Goal: Transaction & Acquisition: Purchase product/service

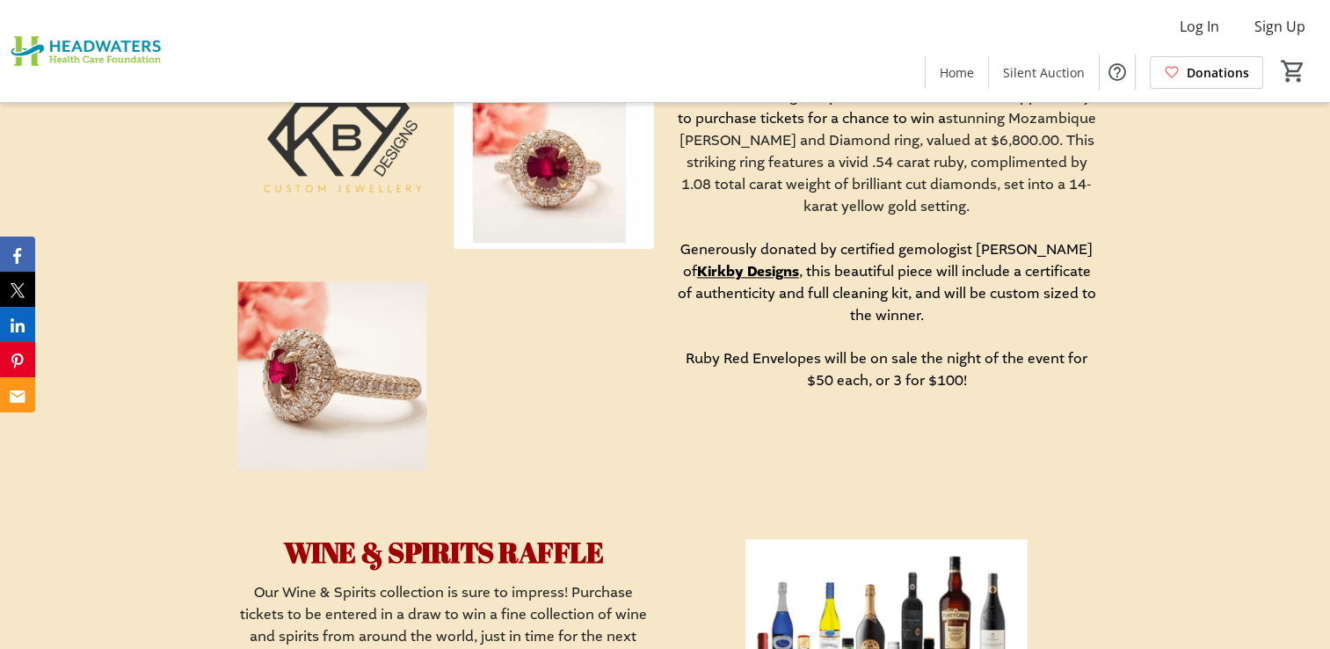
scroll to position [2374, 0]
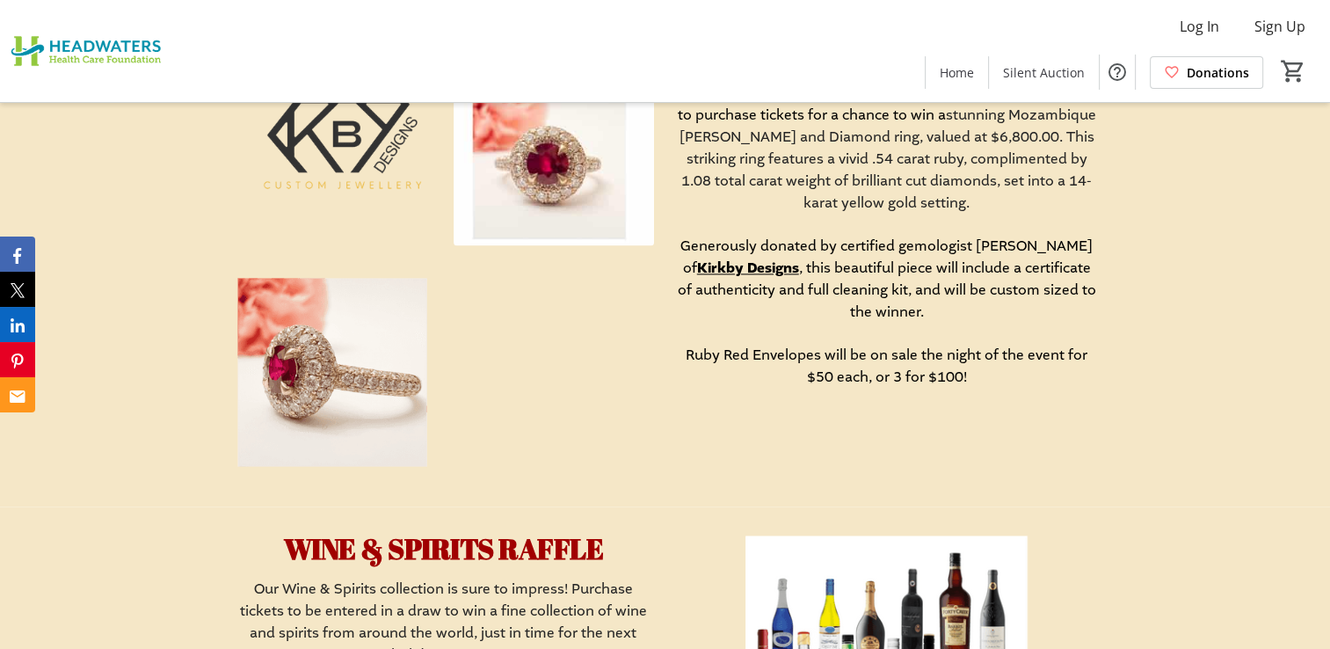
click at [357, 382] on img at bounding box center [332, 372] width 200 height 200
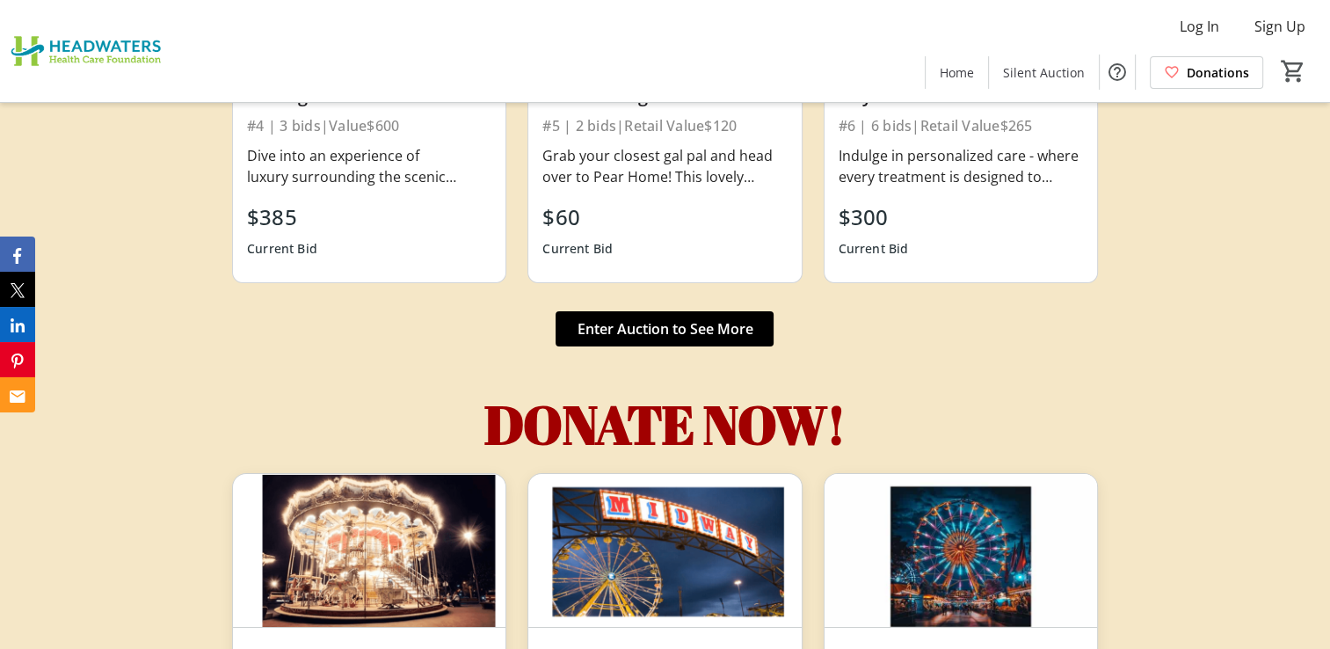
scroll to position [5947, 0]
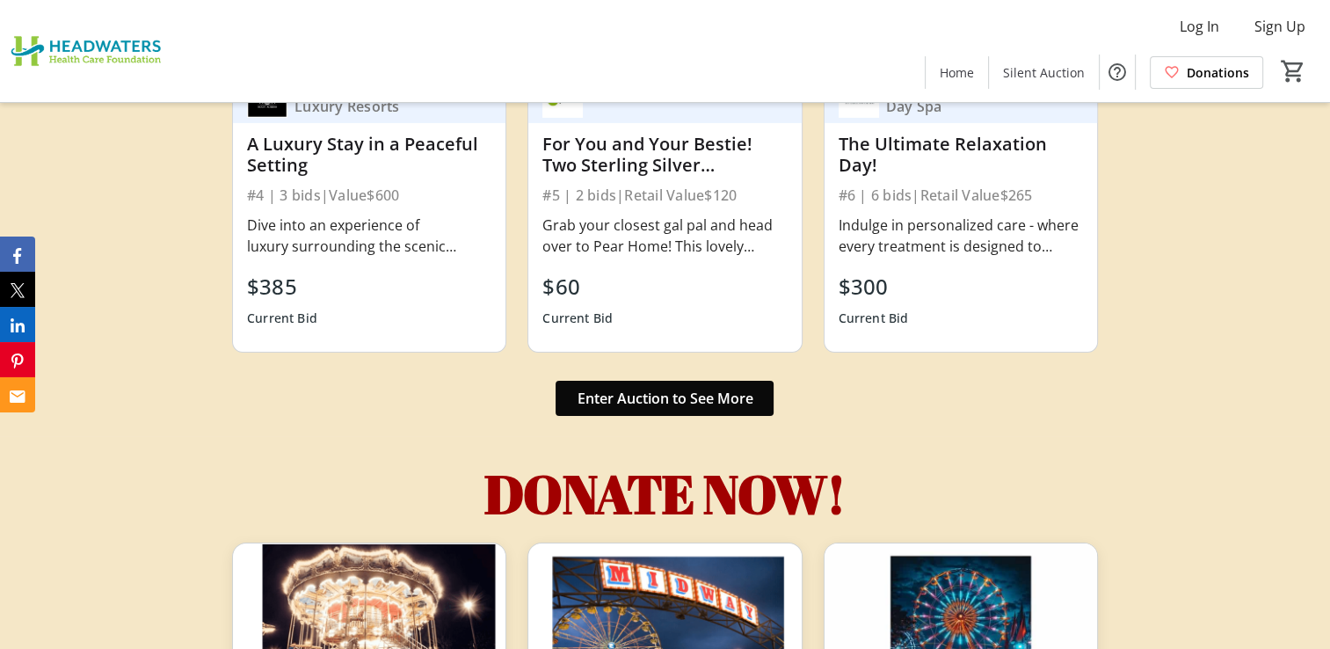
click at [712, 406] on span "Enter Auction to See More" at bounding box center [665, 398] width 176 height 21
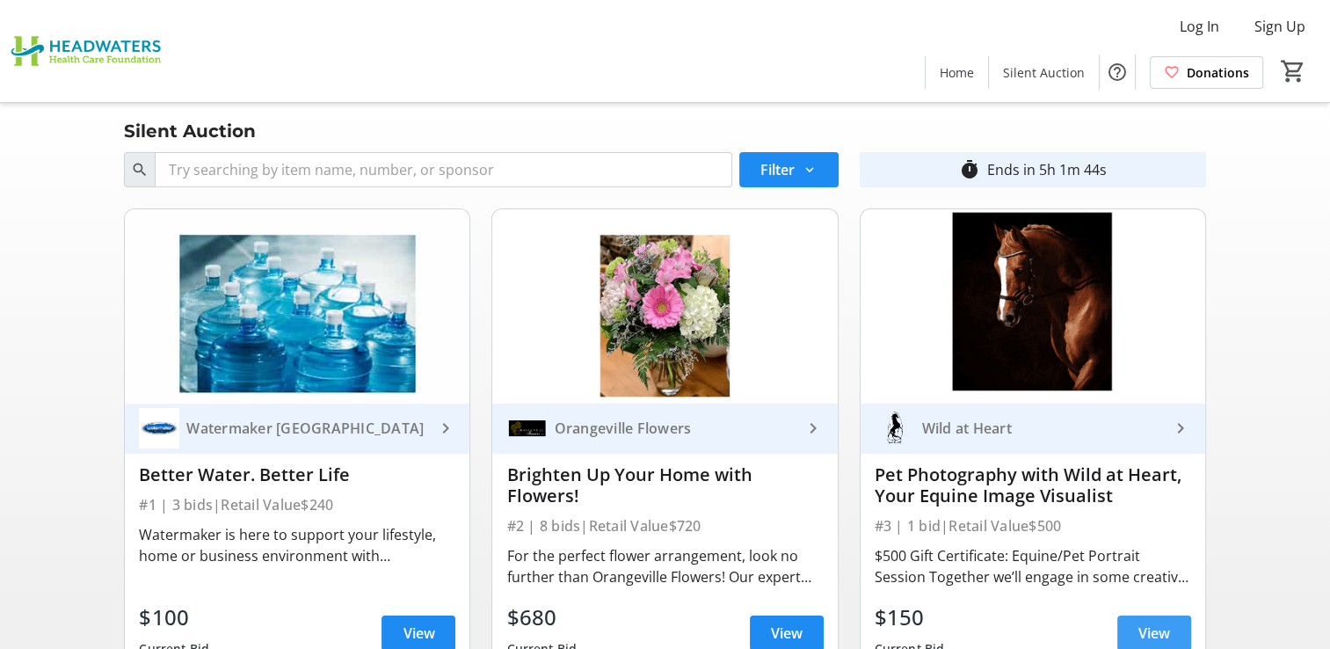
click at [1147, 630] on span "View" at bounding box center [1155, 632] width 32 height 21
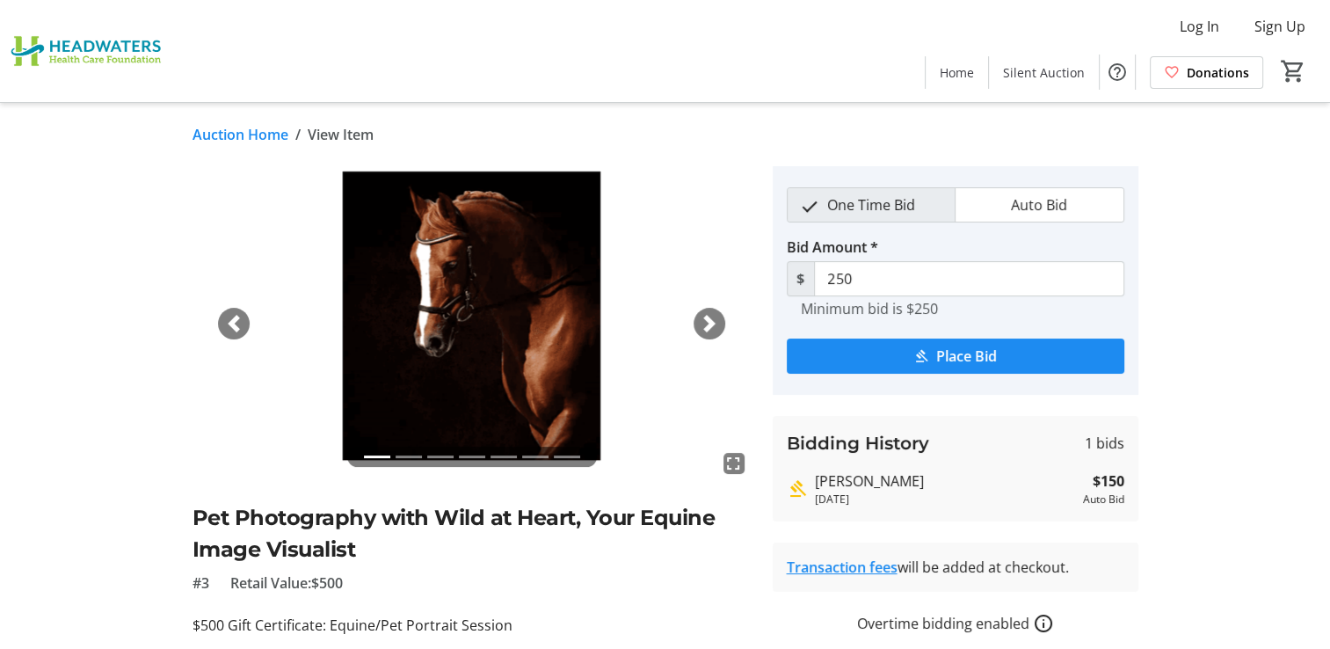
click at [247, 134] on link "Auction Home" at bounding box center [241, 134] width 96 height 21
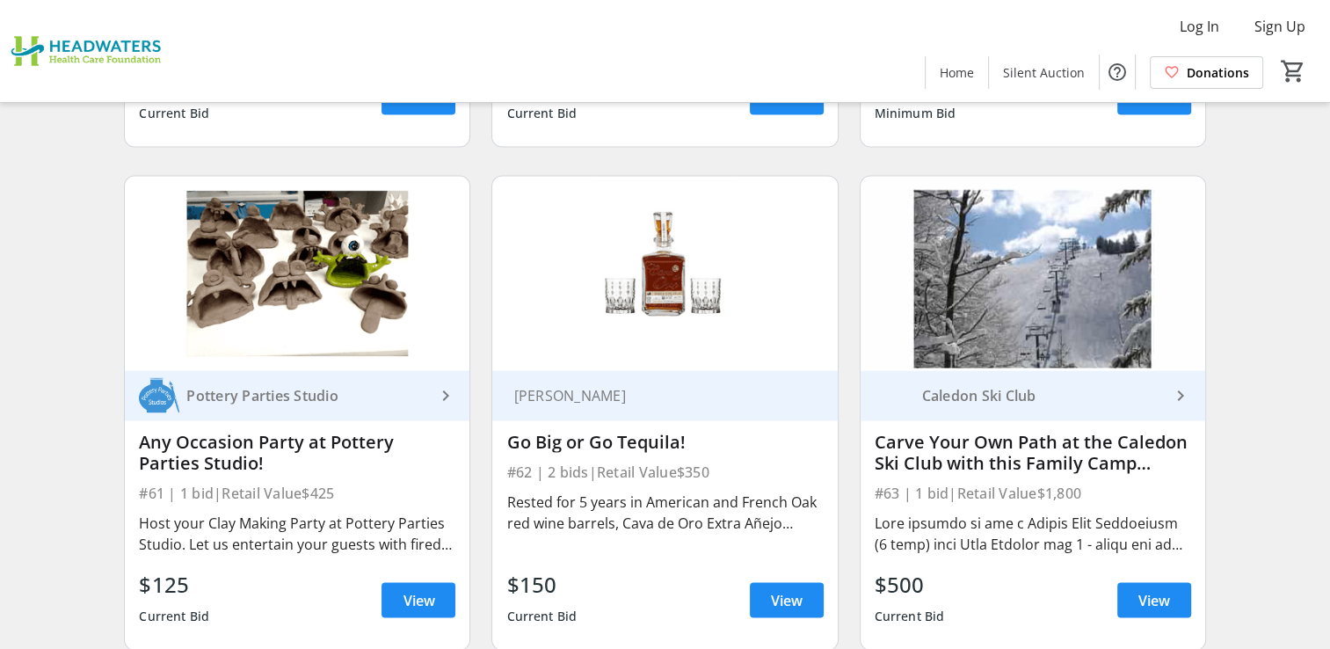
scroll to position [10023, 0]
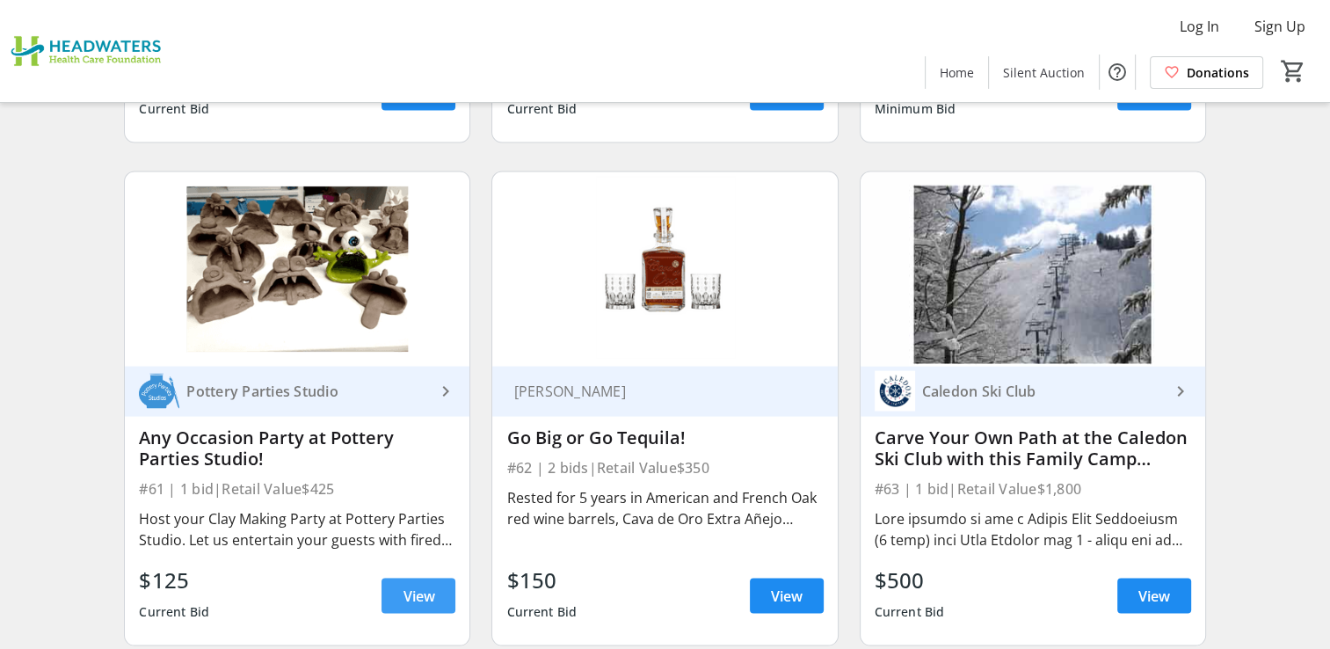
click at [422, 586] on span "View" at bounding box center [419, 596] width 32 height 21
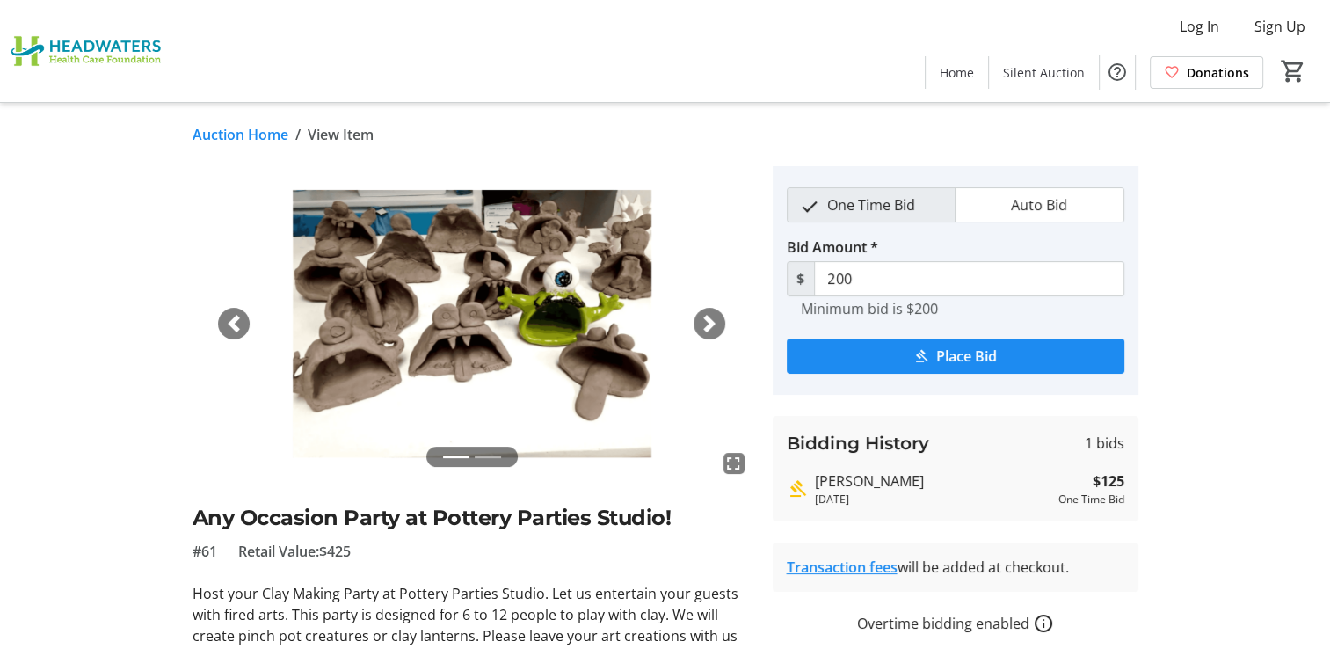
click at [227, 135] on link "Auction Home" at bounding box center [241, 134] width 96 height 21
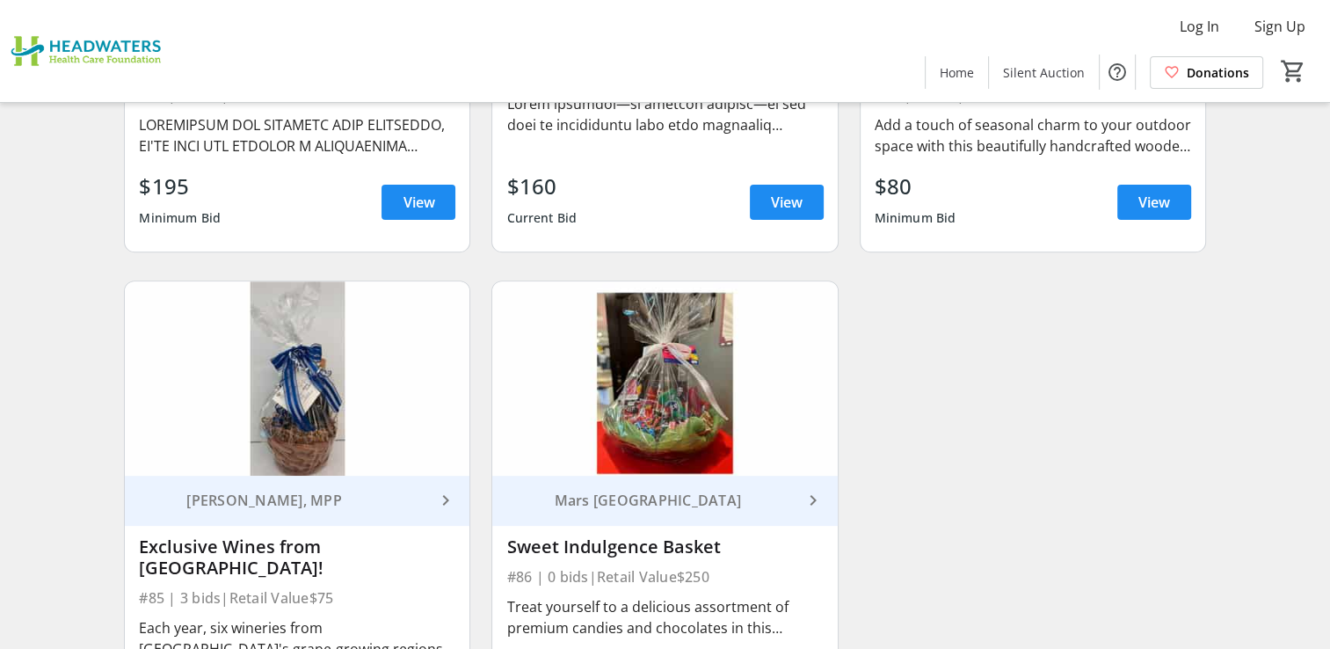
scroll to position [13980, 0]
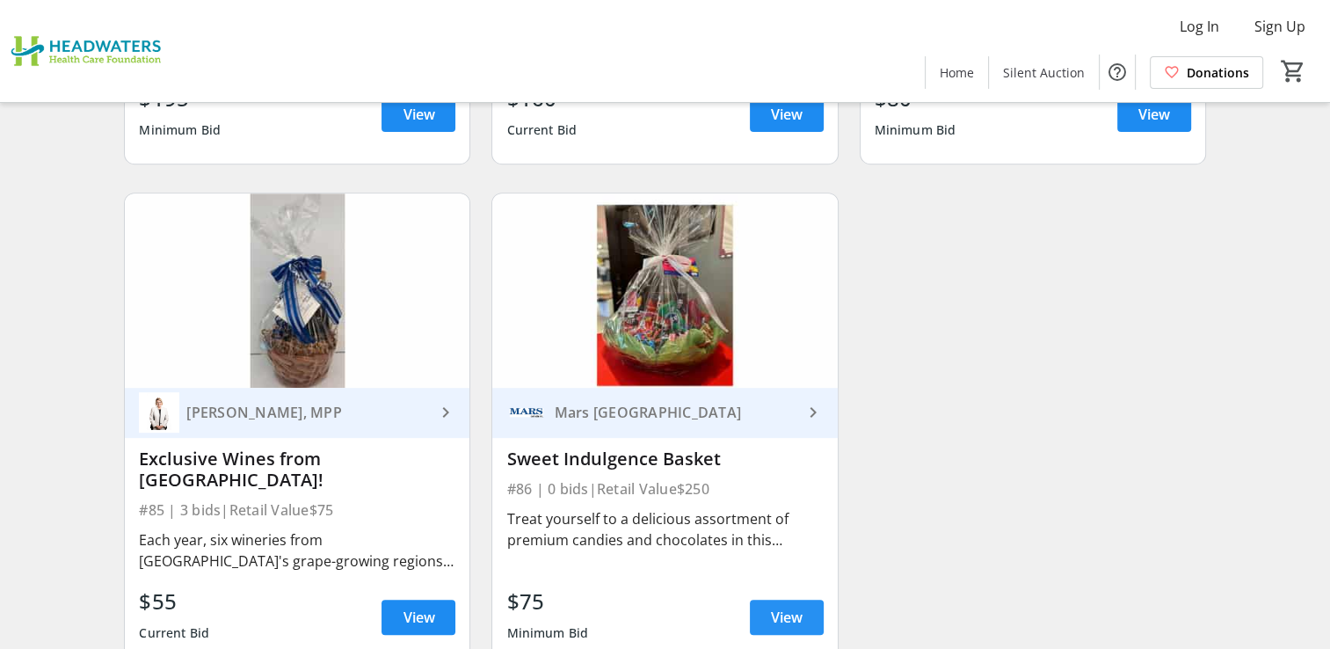
click at [776, 607] on span "View" at bounding box center [787, 617] width 32 height 21
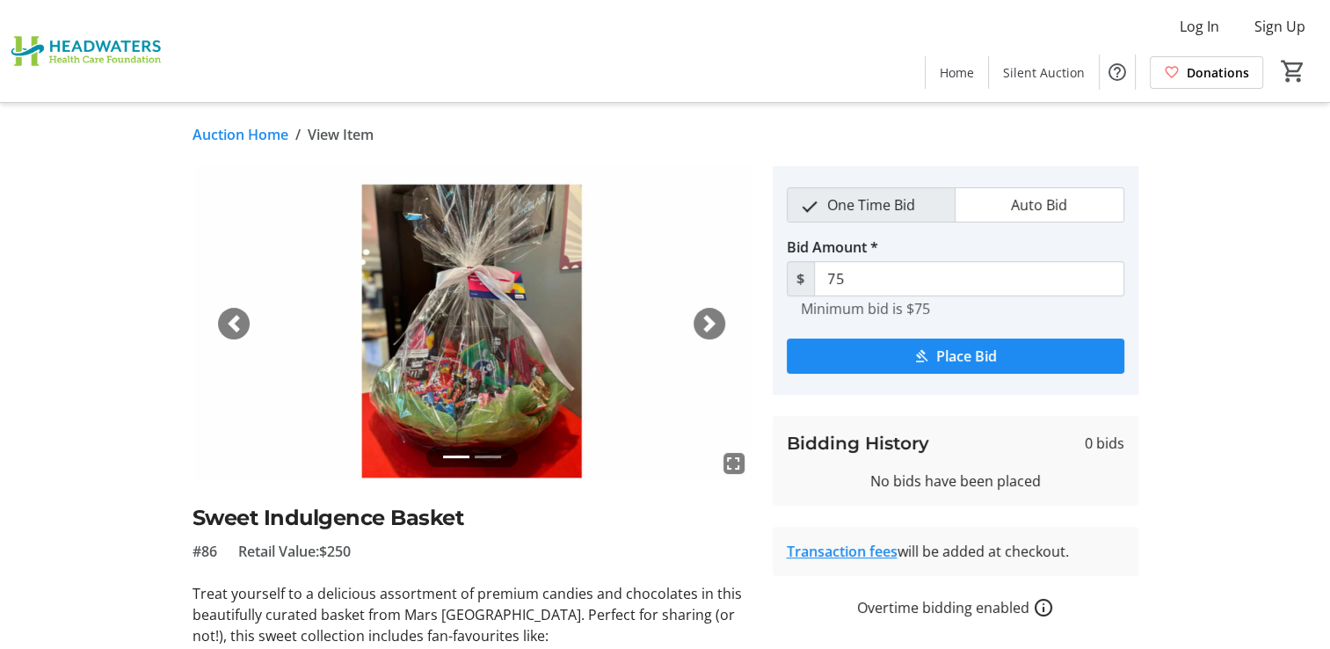
click at [233, 135] on link "Auction Home" at bounding box center [241, 134] width 96 height 21
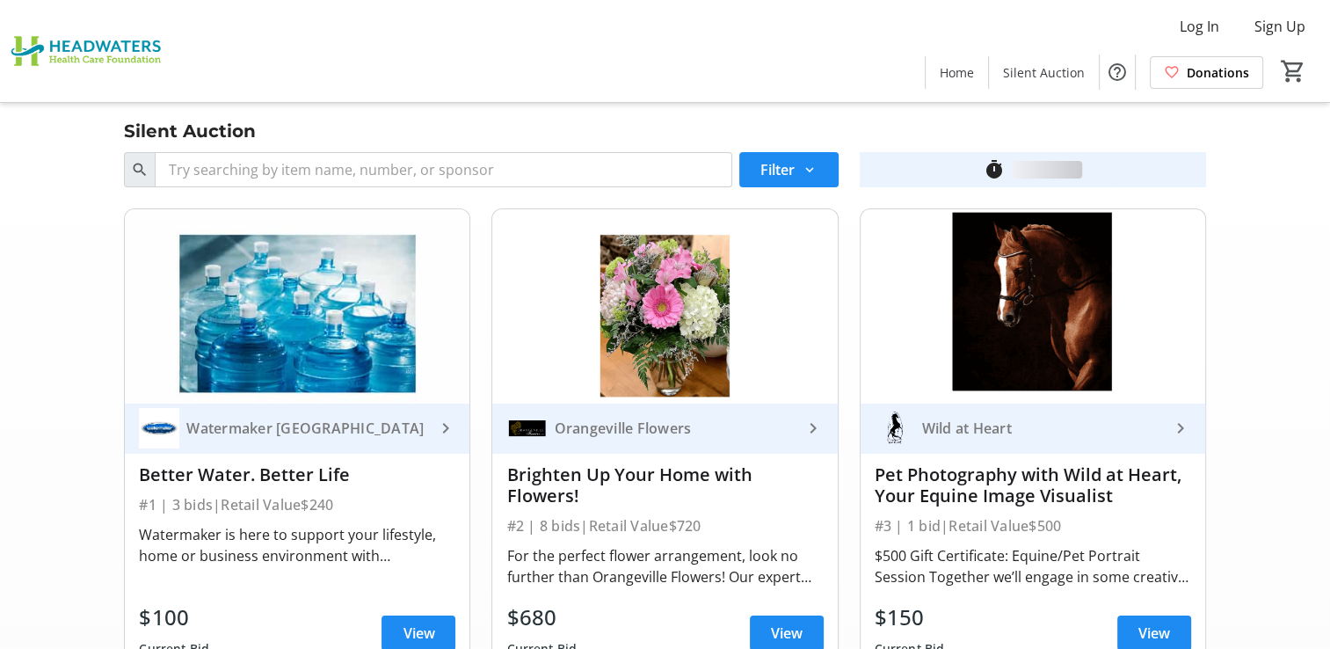
scroll to position [13980, 0]
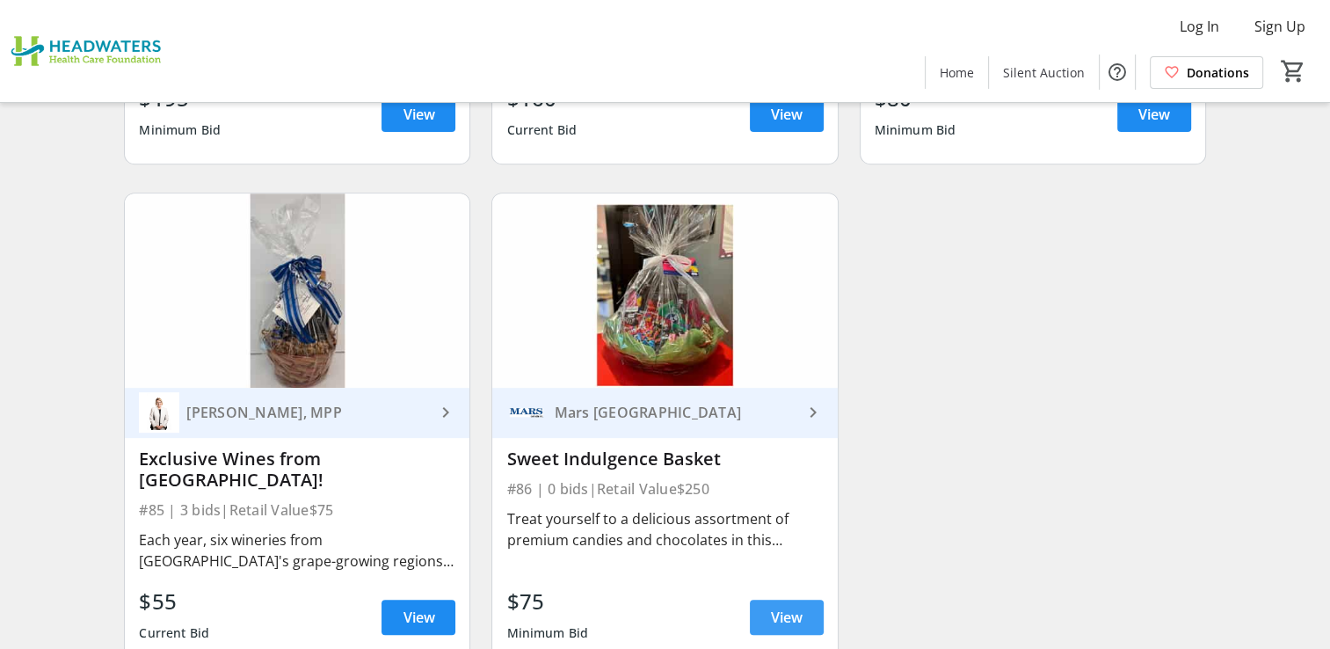
click at [781, 607] on span "View" at bounding box center [787, 617] width 32 height 21
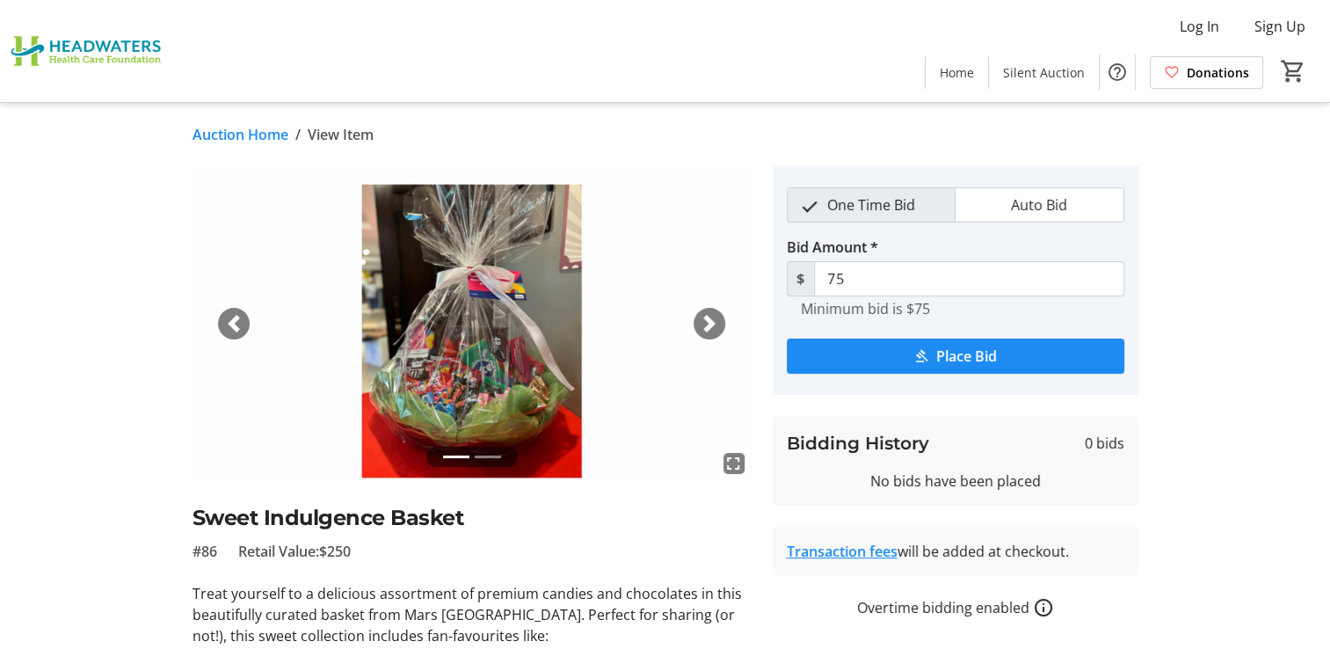
click at [427, 373] on img at bounding box center [472, 323] width 559 height 315
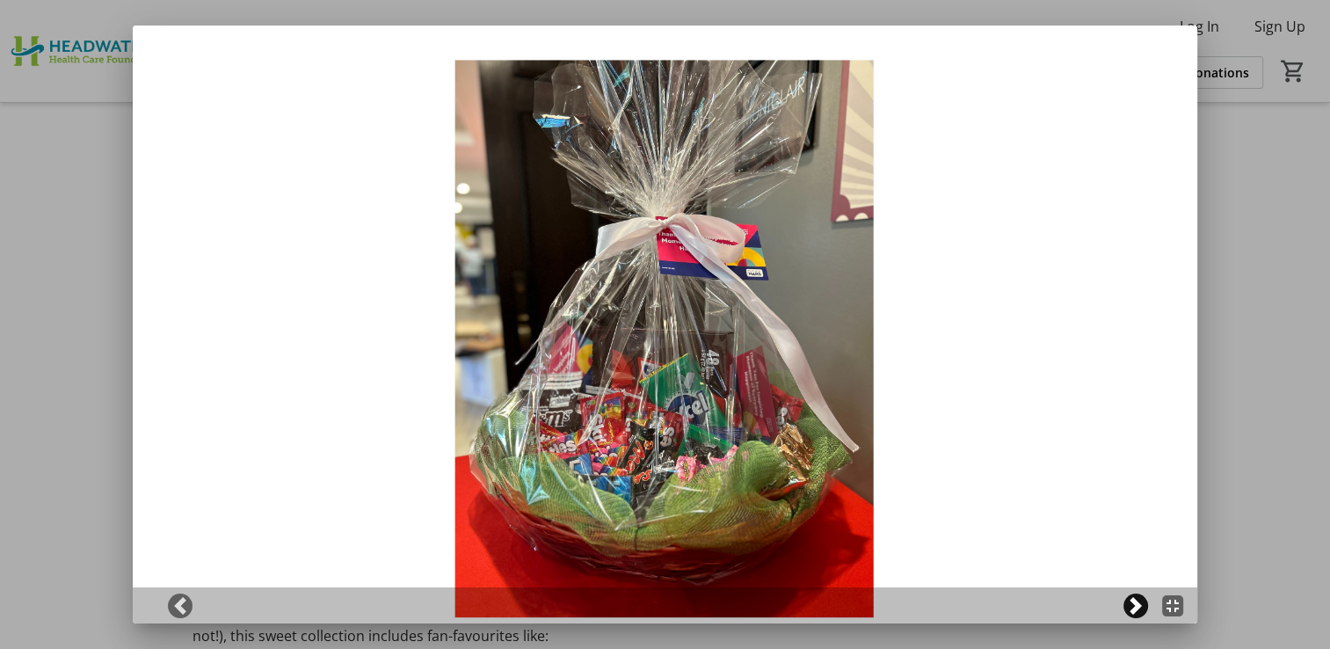
click at [1139, 607] on span at bounding box center [1136, 606] width 18 height 18
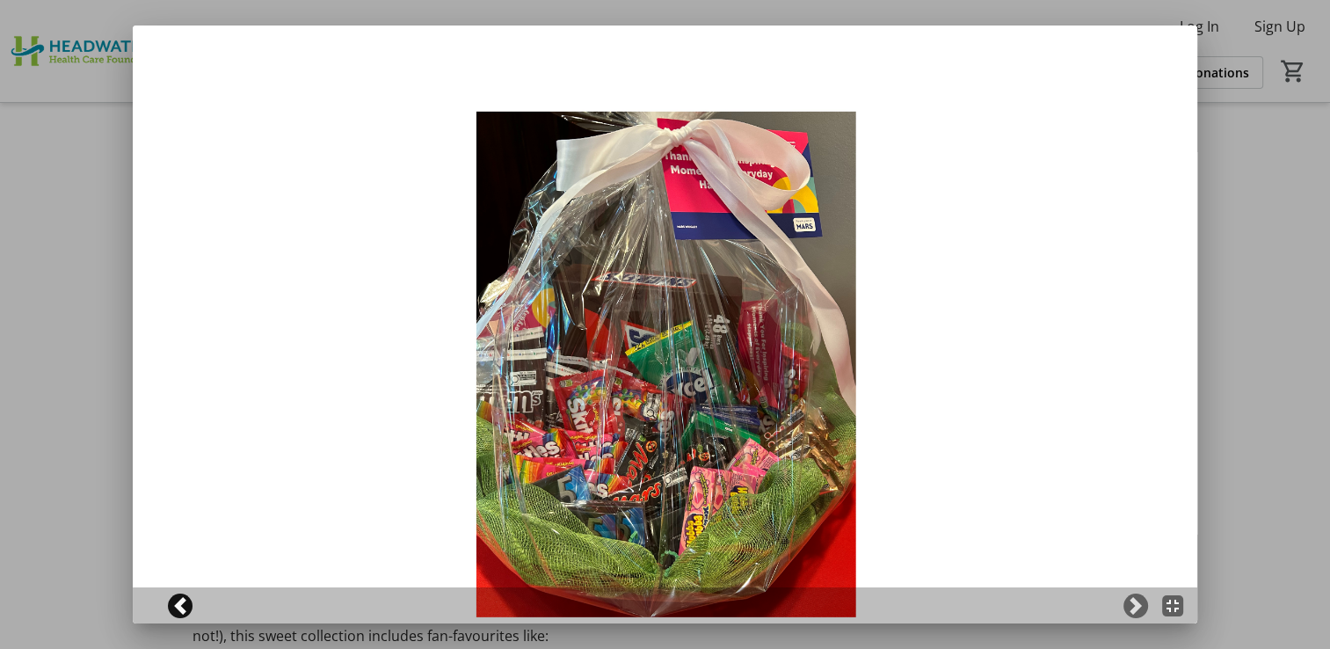
click at [172, 604] on span at bounding box center [180, 606] width 18 height 18
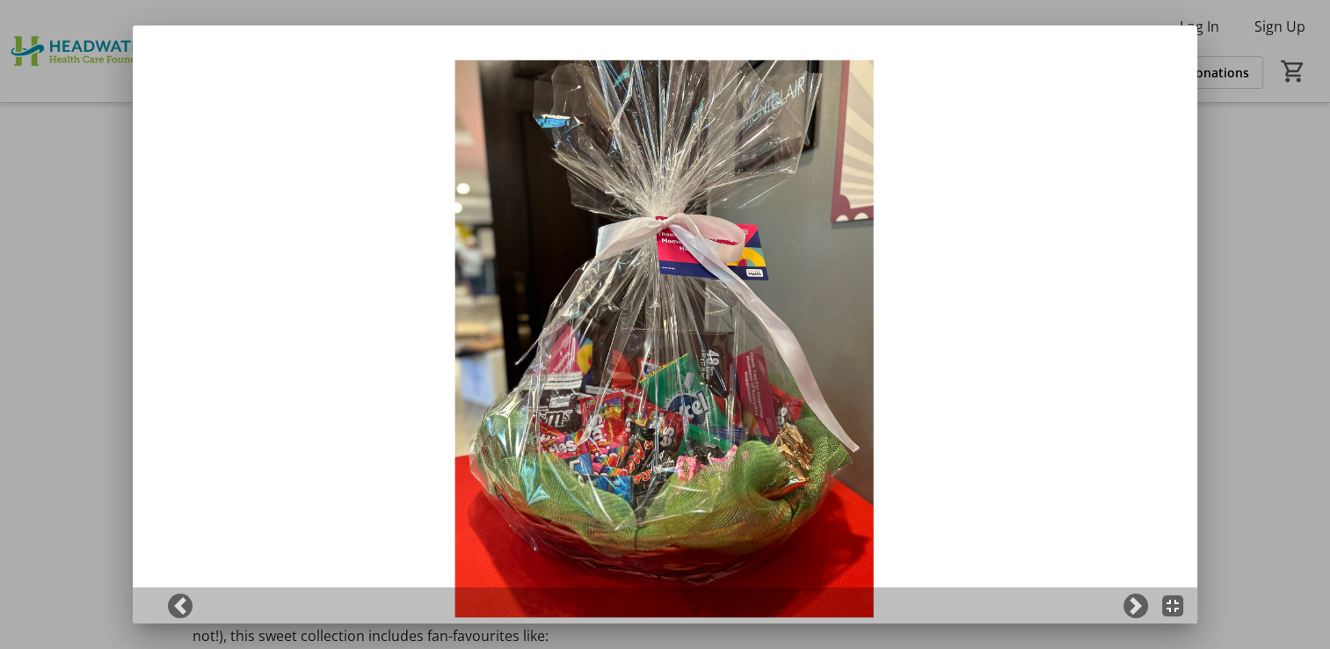
click at [1241, 338] on div at bounding box center [665, 324] width 1330 height 649
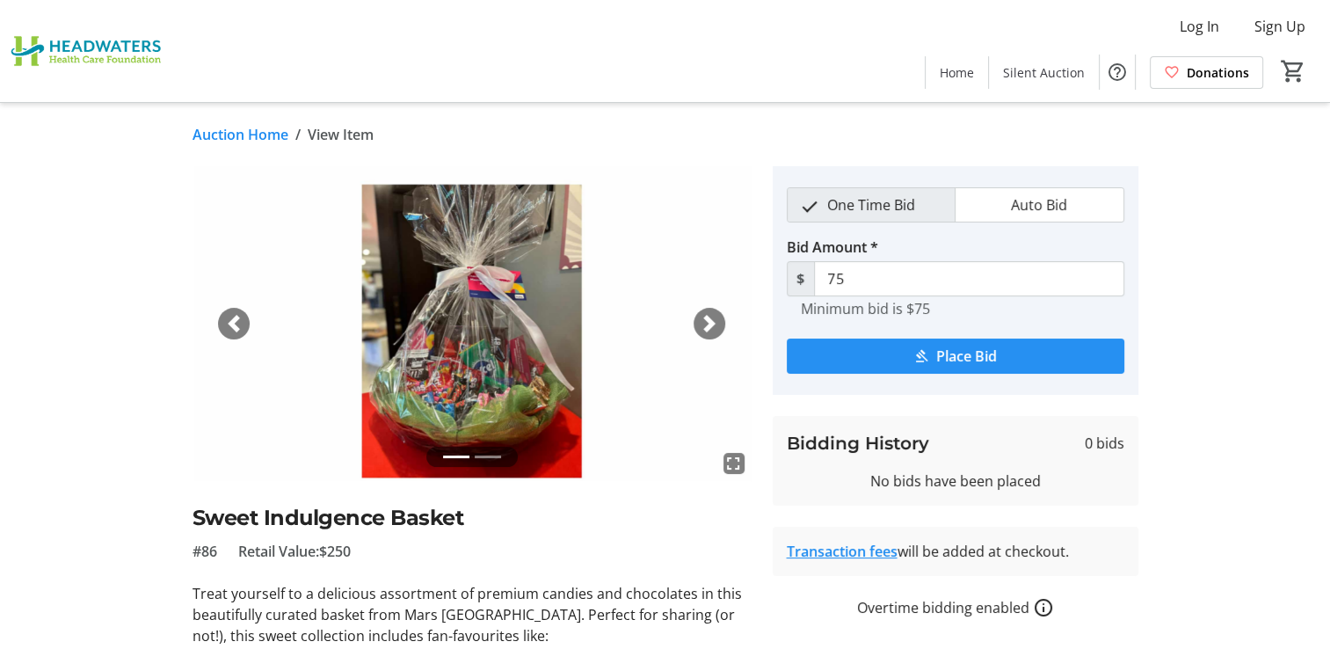
click at [960, 353] on span "Place Bid" at bounding box center [966, 356] width 61 height 21
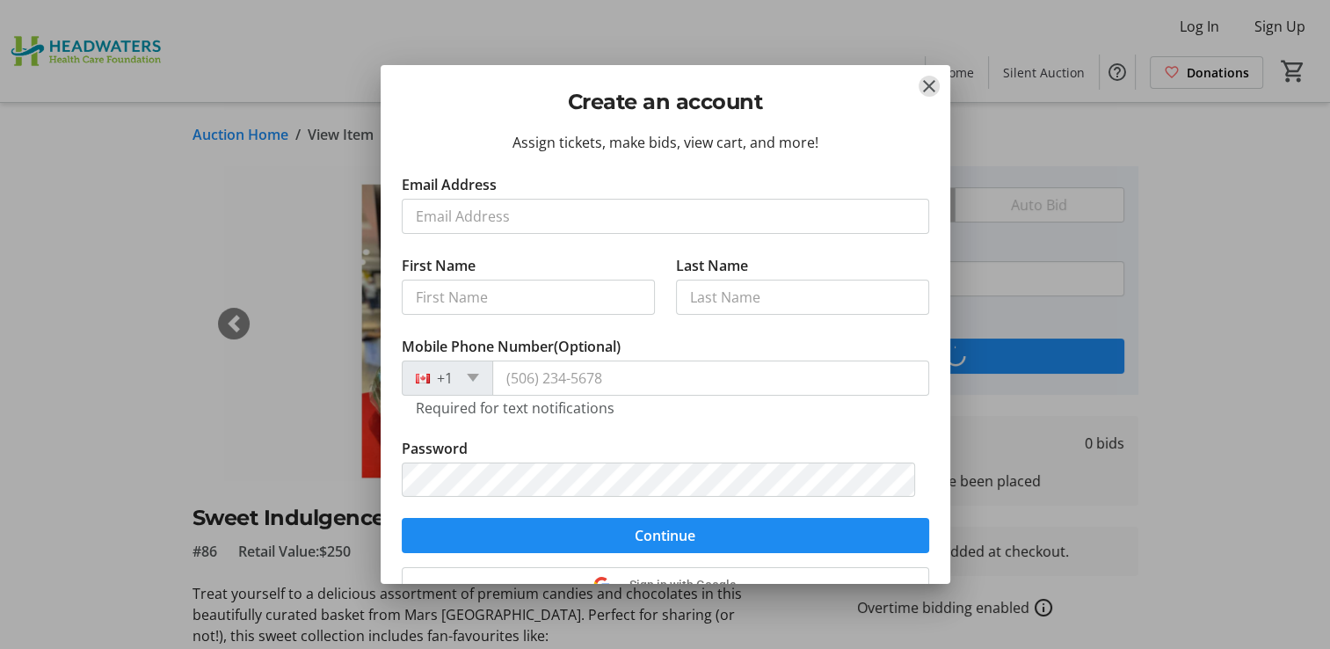
click at [928, 77] on mat-icon "Close" at bounding box center [929, 86] width 21 height 21
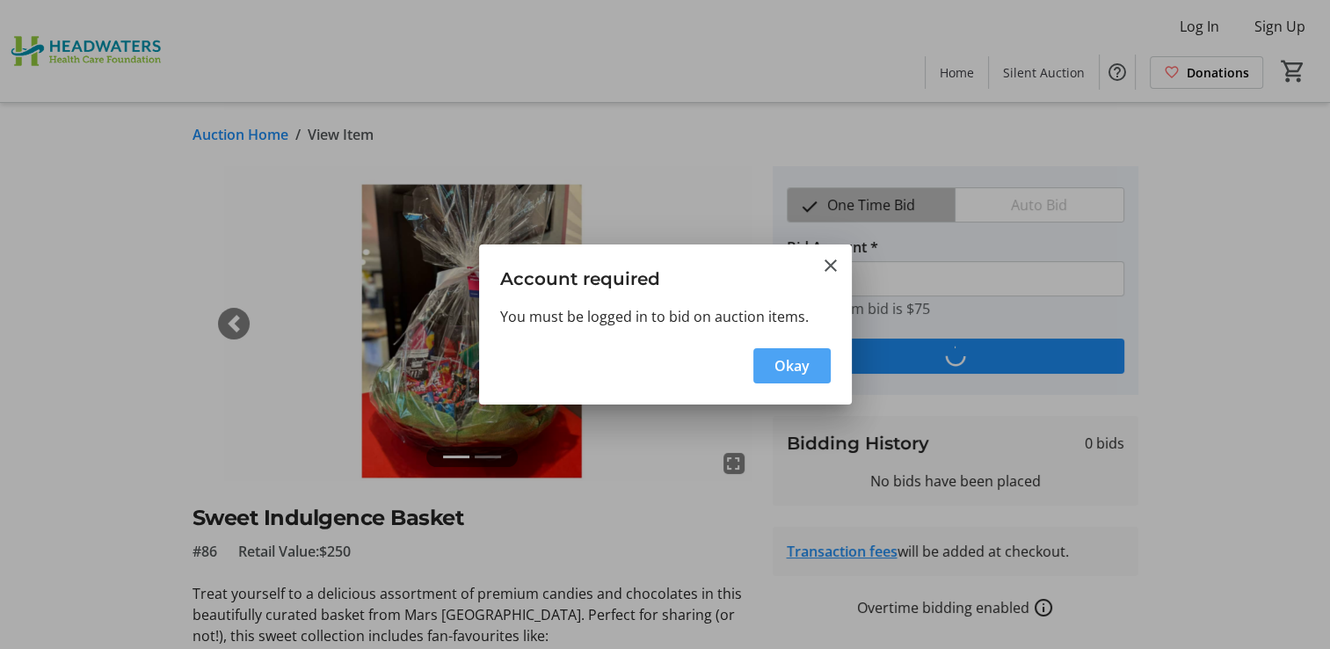
click at [794, 360] on span "Okay" at bounding box center [792, 365] width 35 height 21
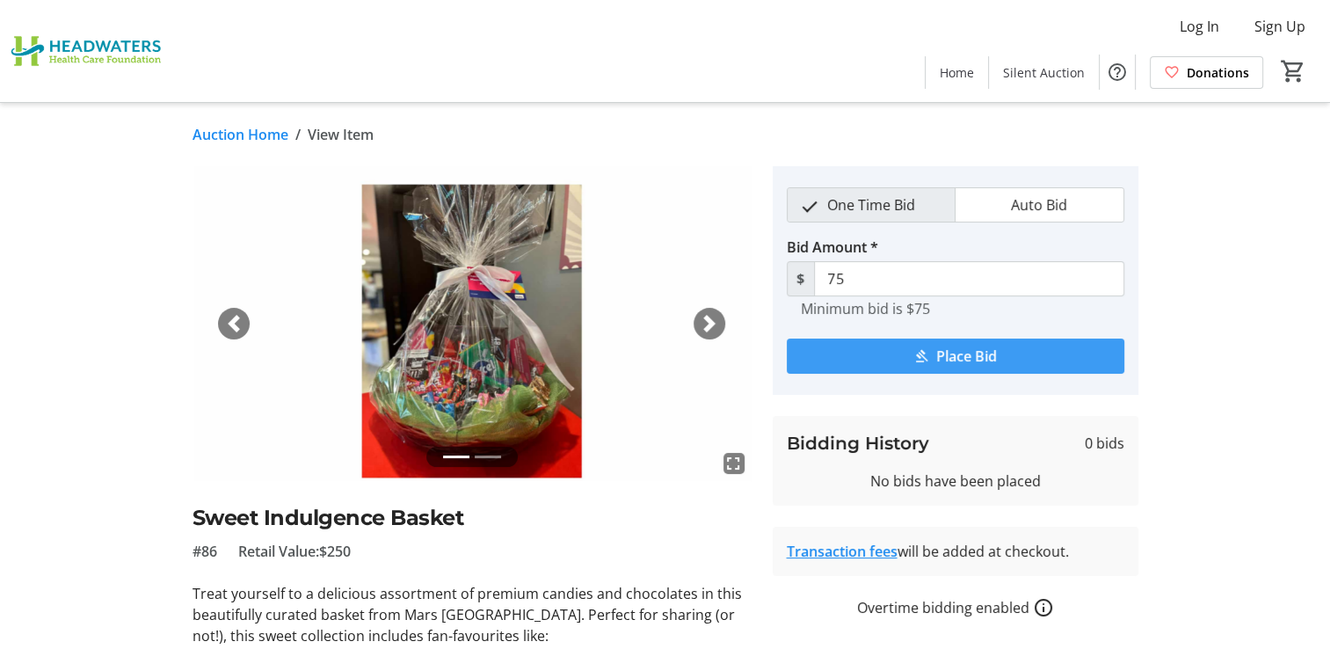
click at [939, 351] on span "Place Bid" at bounding box center [966, 356] width 61 height 21
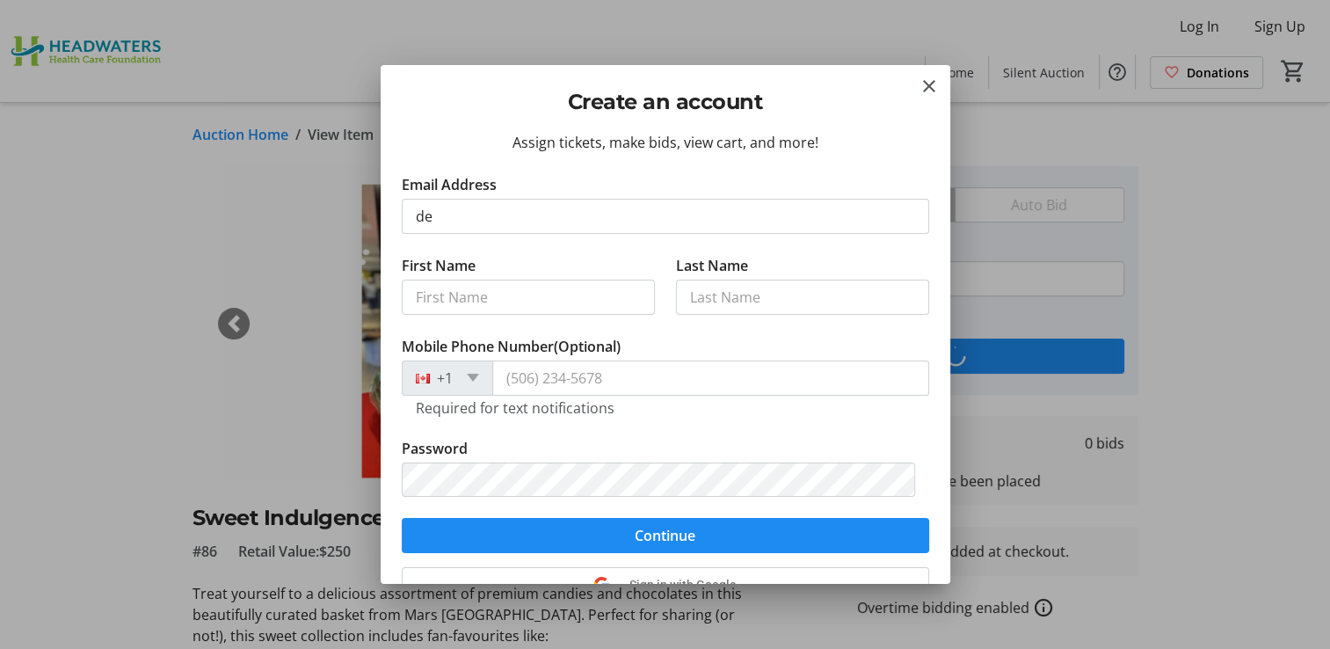
type input "[EMAIL_ADDRESS][PERSON_NAME][DOMAIN_NAME]"
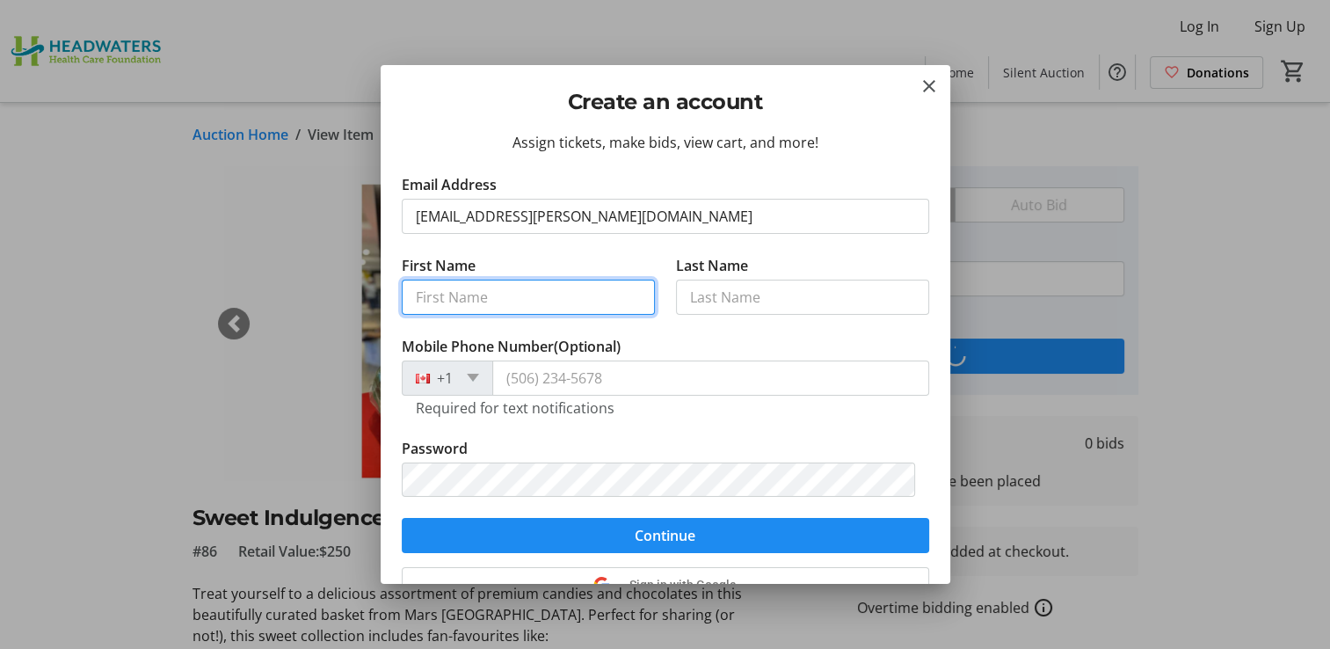
type input "[PERSON_NAME]"
type input "Sherwood"
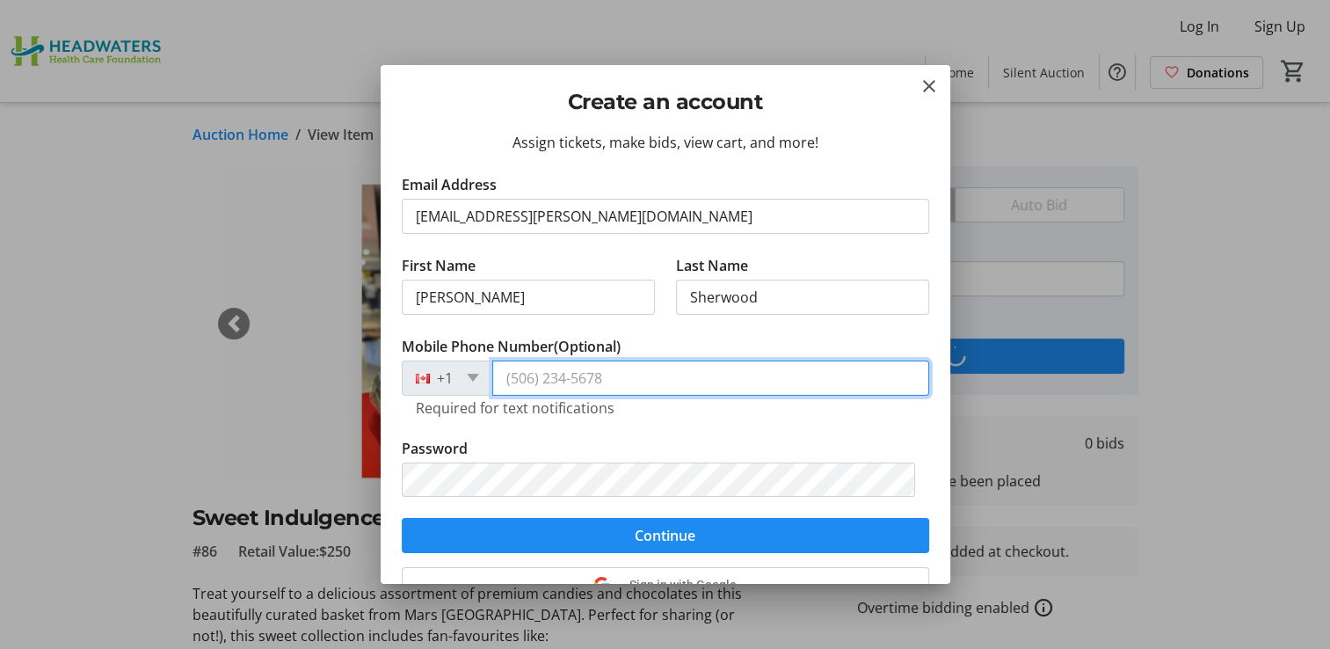
type input "[PHONE_NUMBER]"
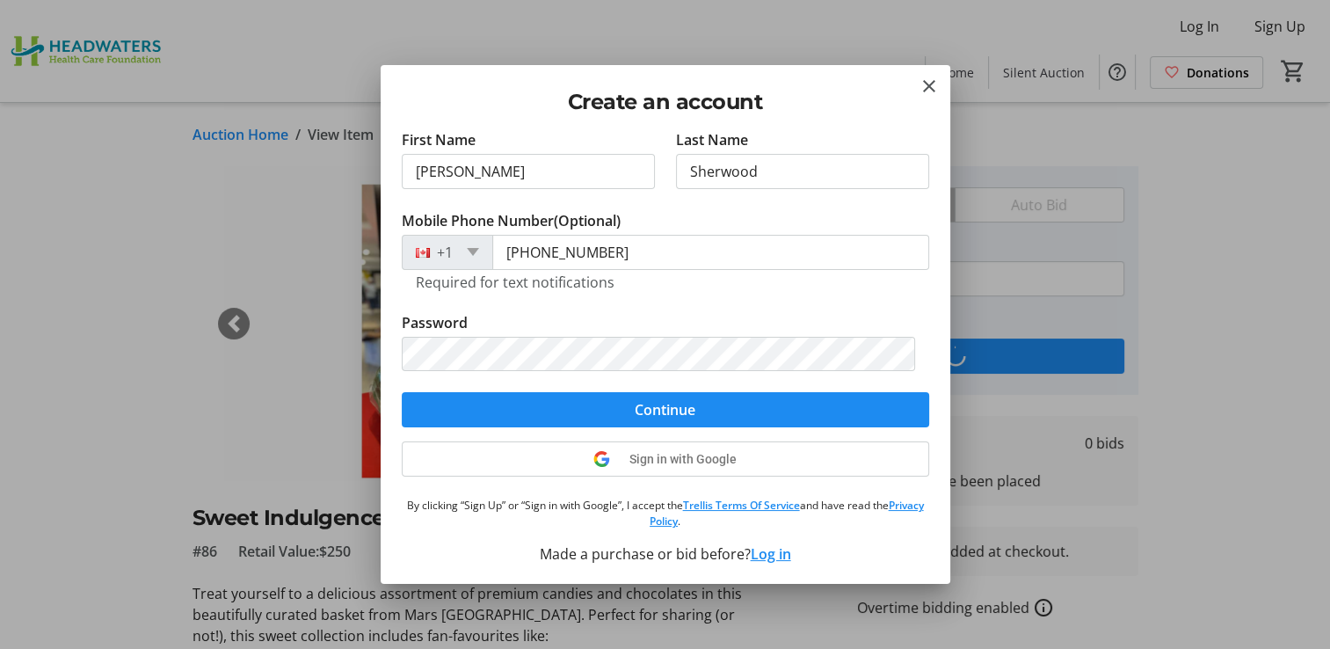
scroll to position [38, 0]
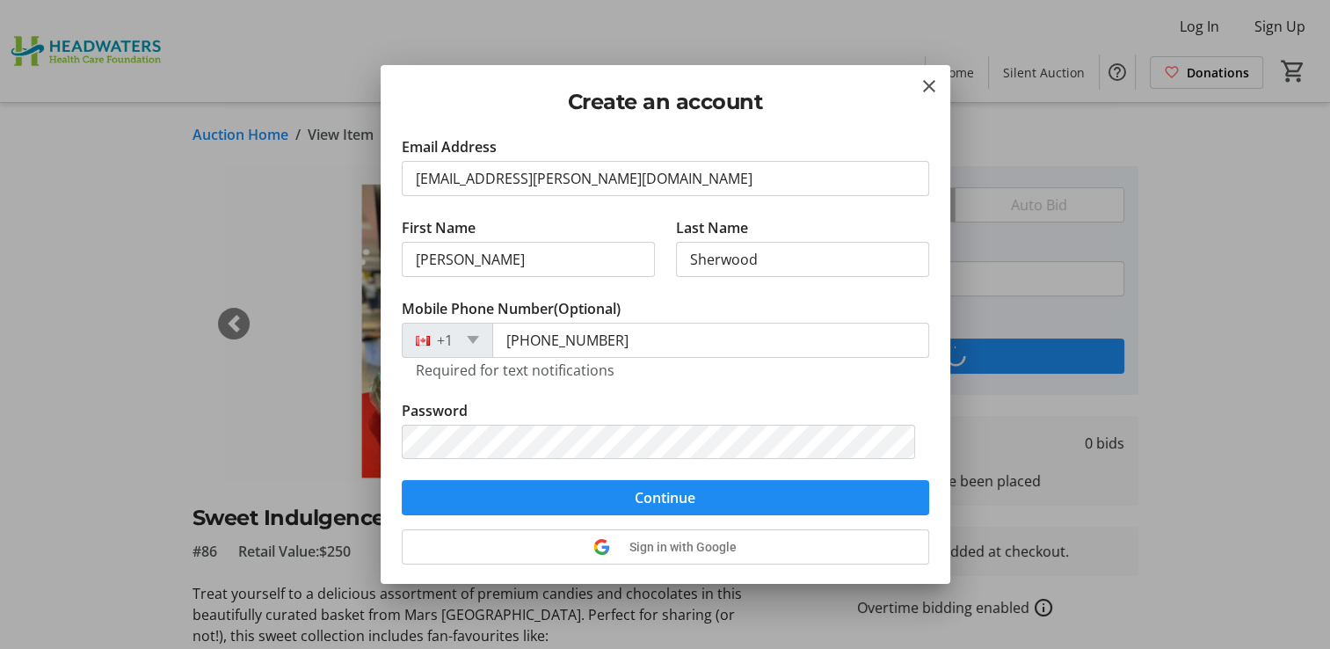
click at [805, 400] on tr-form-field "Password" at bounding box center [666, 440] width 528 height 81
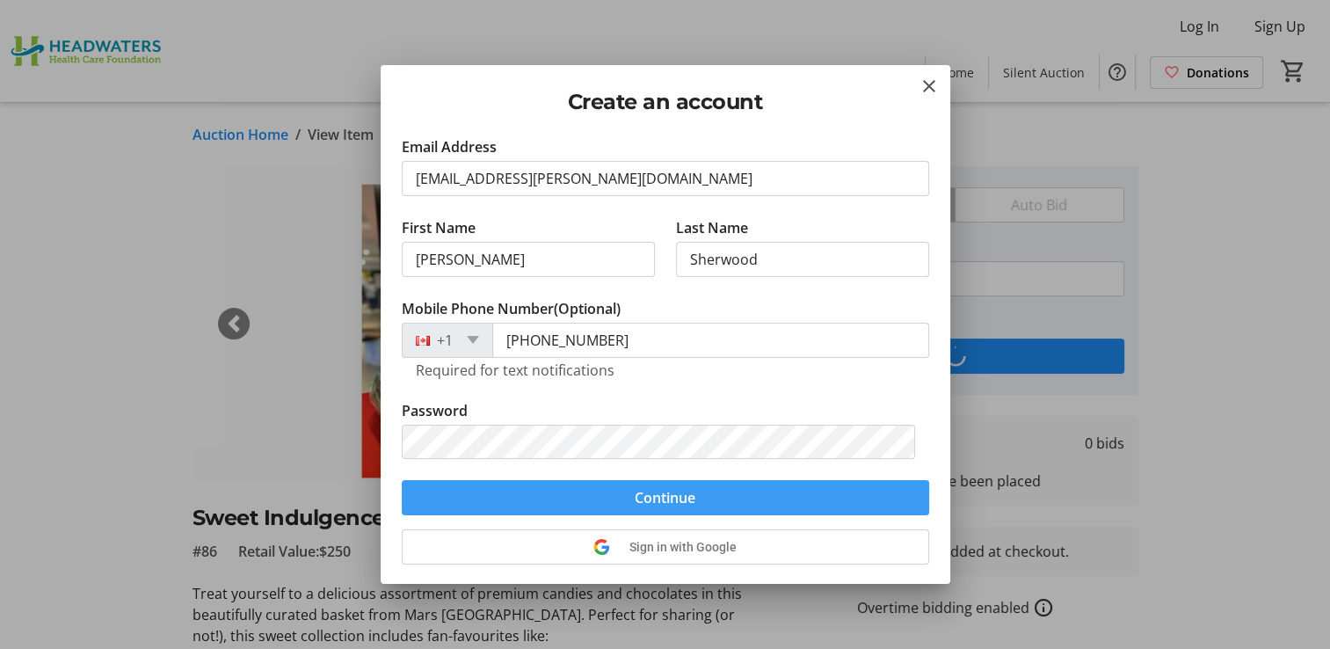
click at [754, 500] on span "submit" at bounding box center [666, 498] width 528 height 42
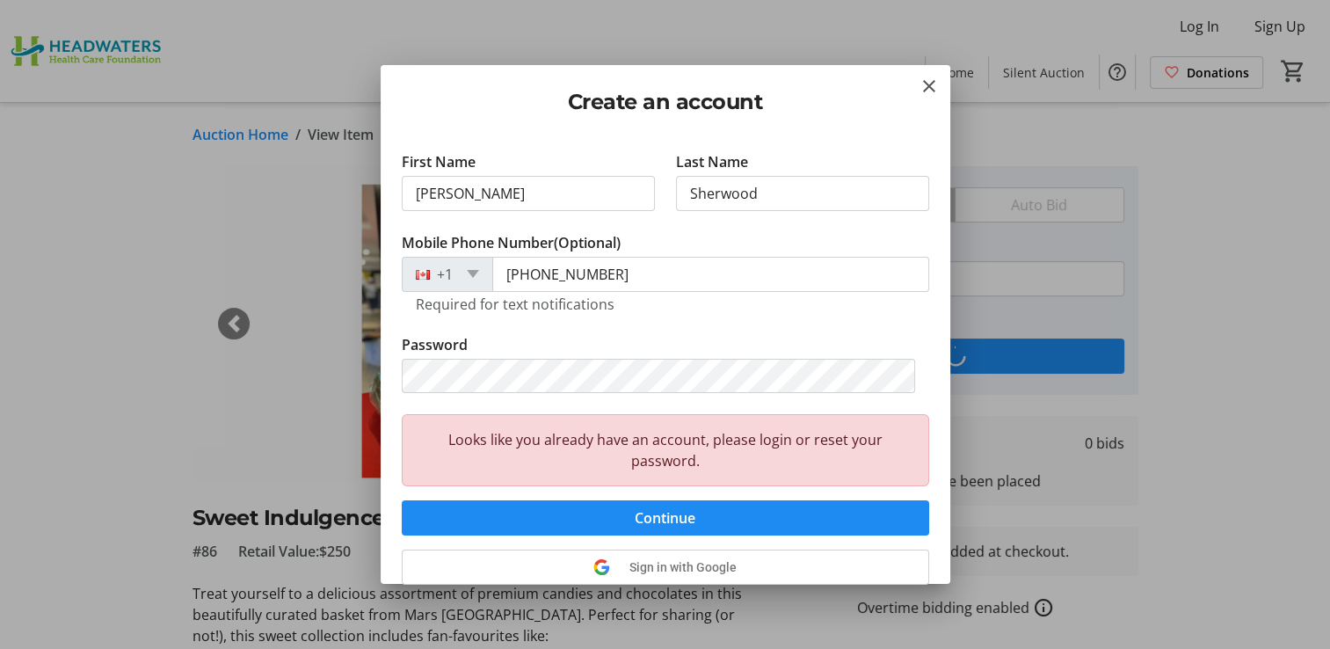
scroll to position [211, 0]
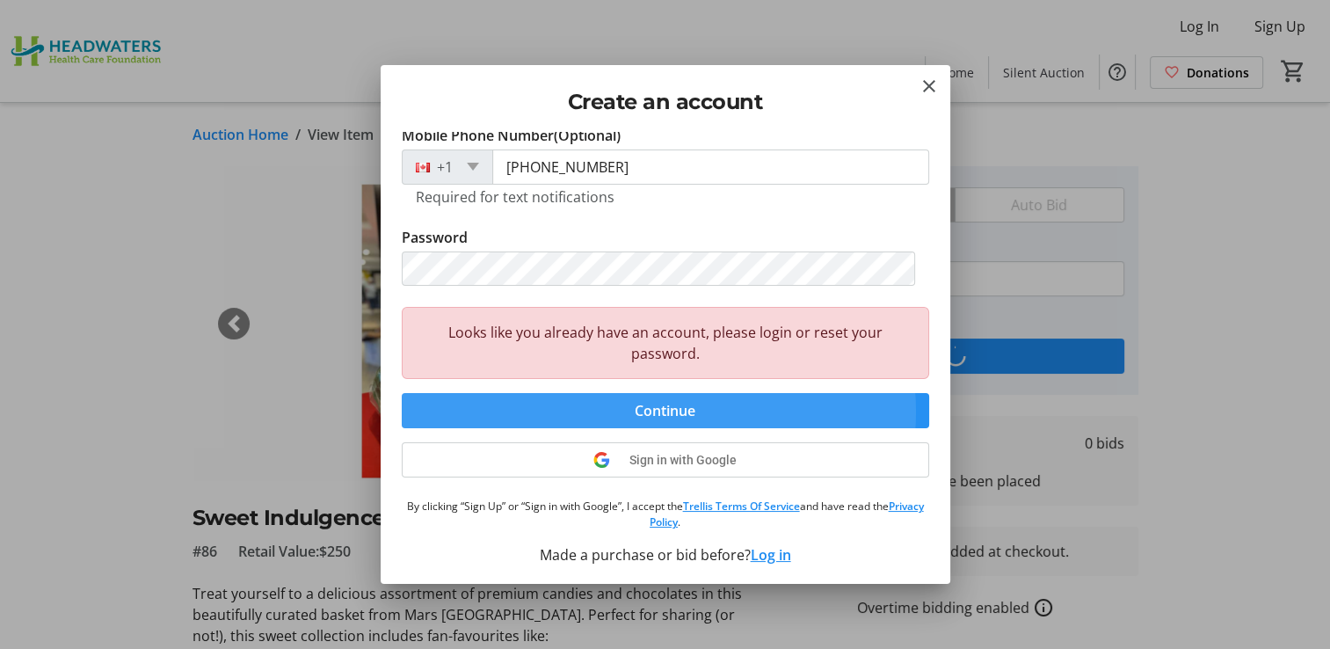
click at [648, 410] on span "Continue" at bounding box center [665, 410] width 61 height 21
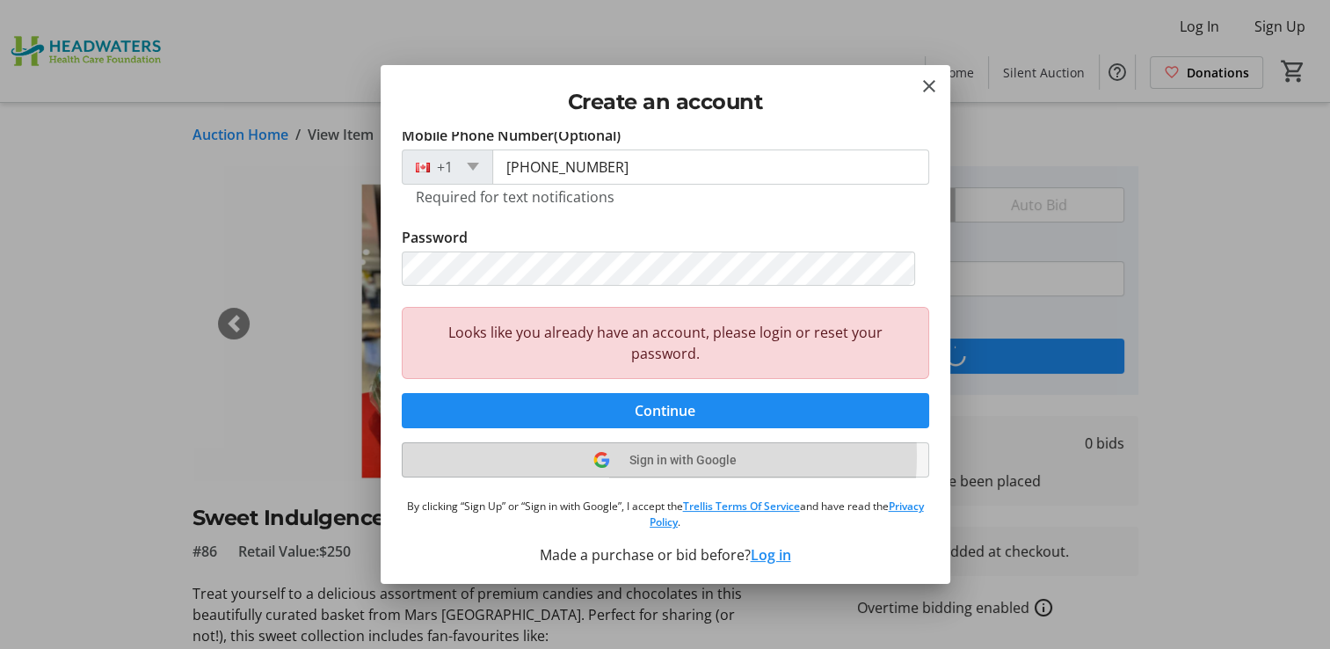
click at [651, 454] on span "Sign in with Google" at bounding box center [683, 460] width 107 height 14
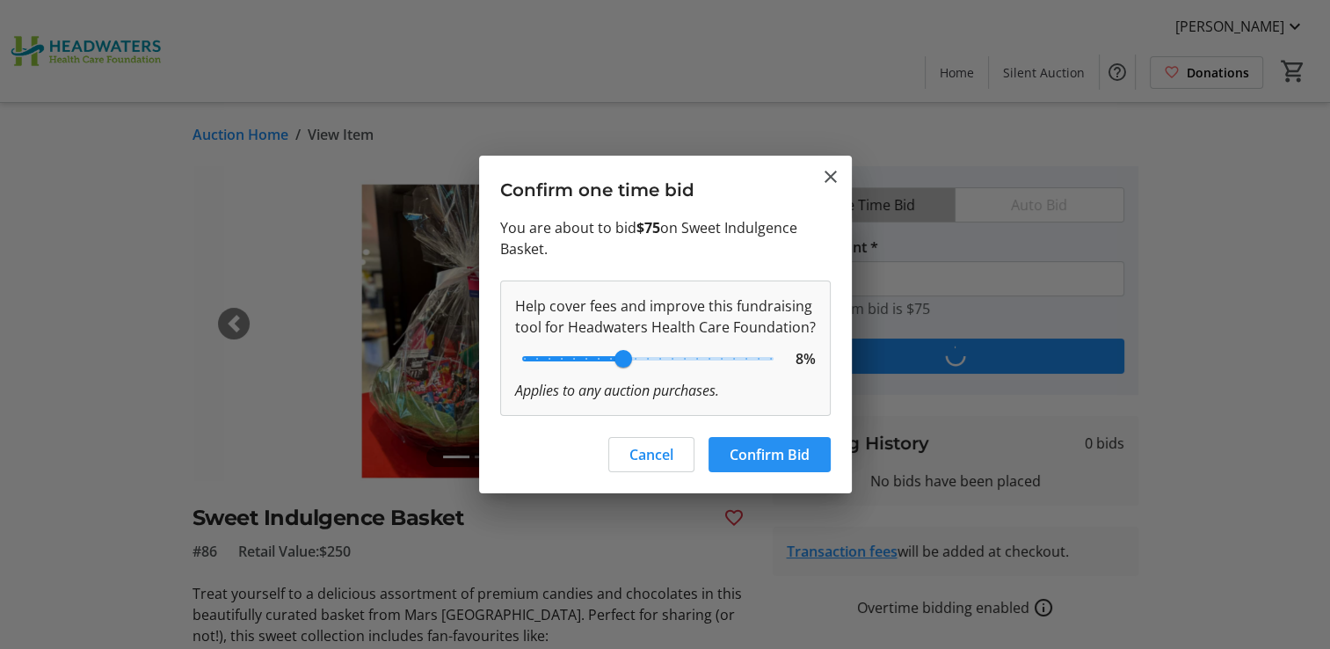
click at [745, 452] on span "Confirm Bid" at bounding box center [770, 454] width 80 height 21
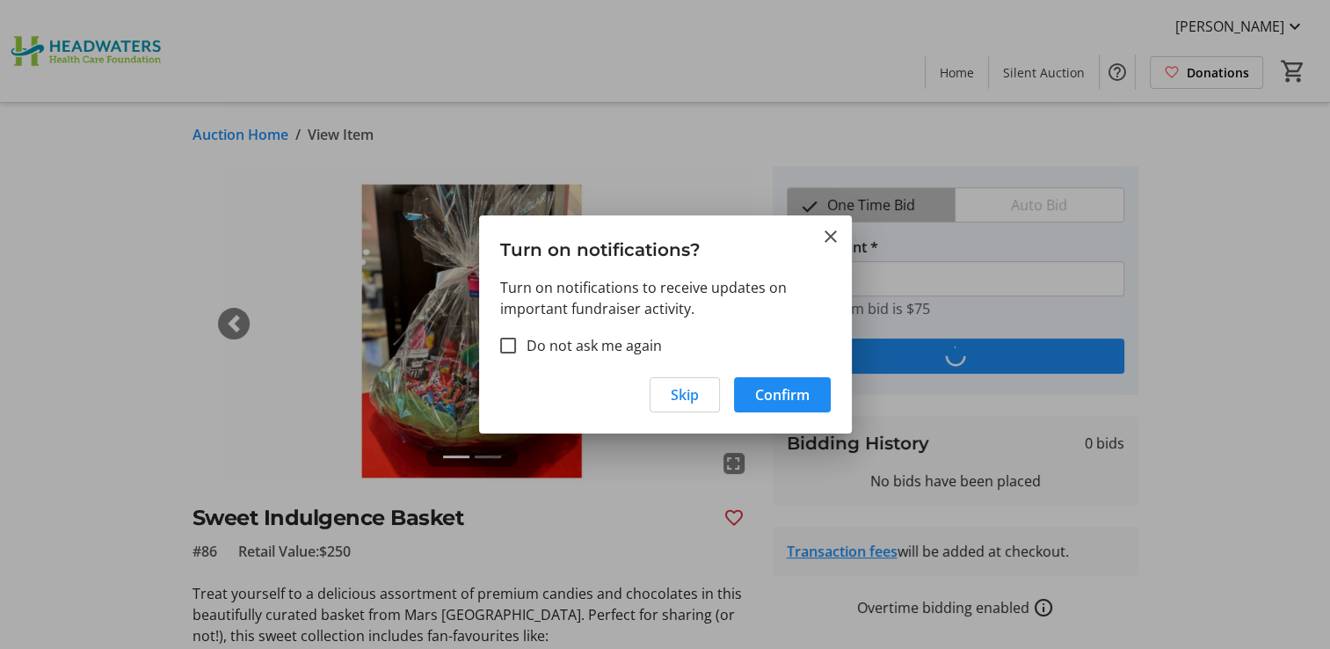
type input "100"
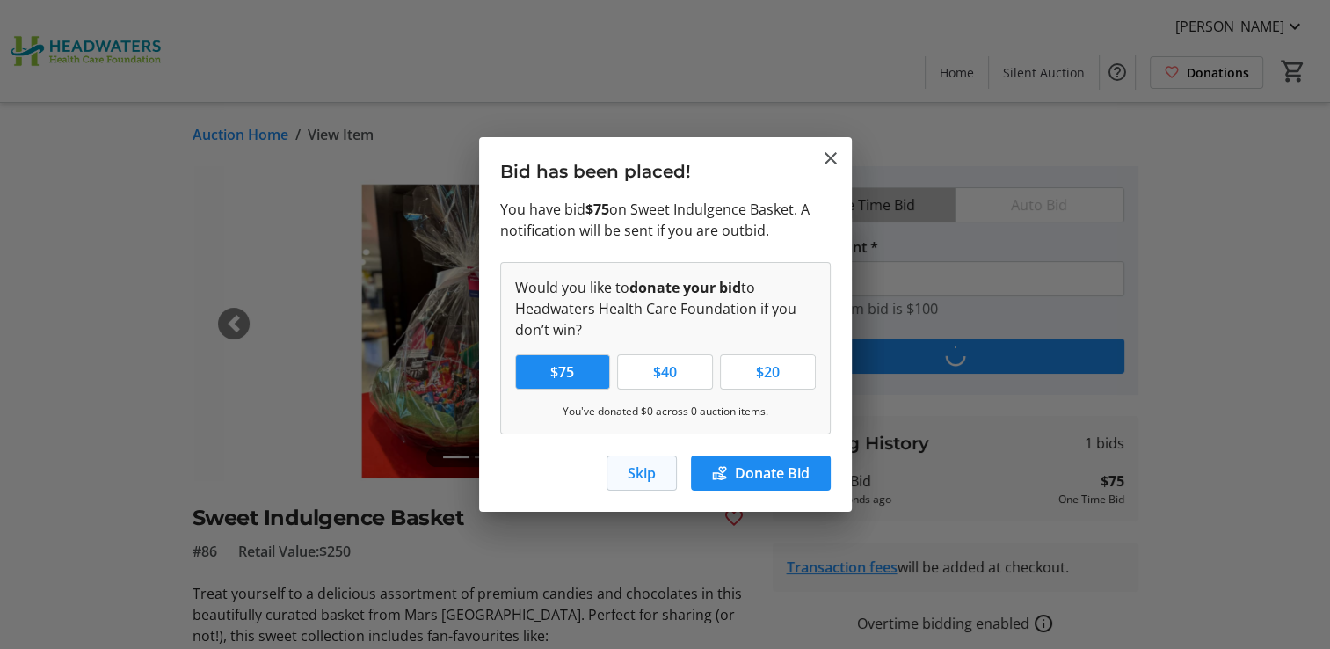
click at [641, 470] on span "Skip" at bounding box center [642, 472] width 28 height 21
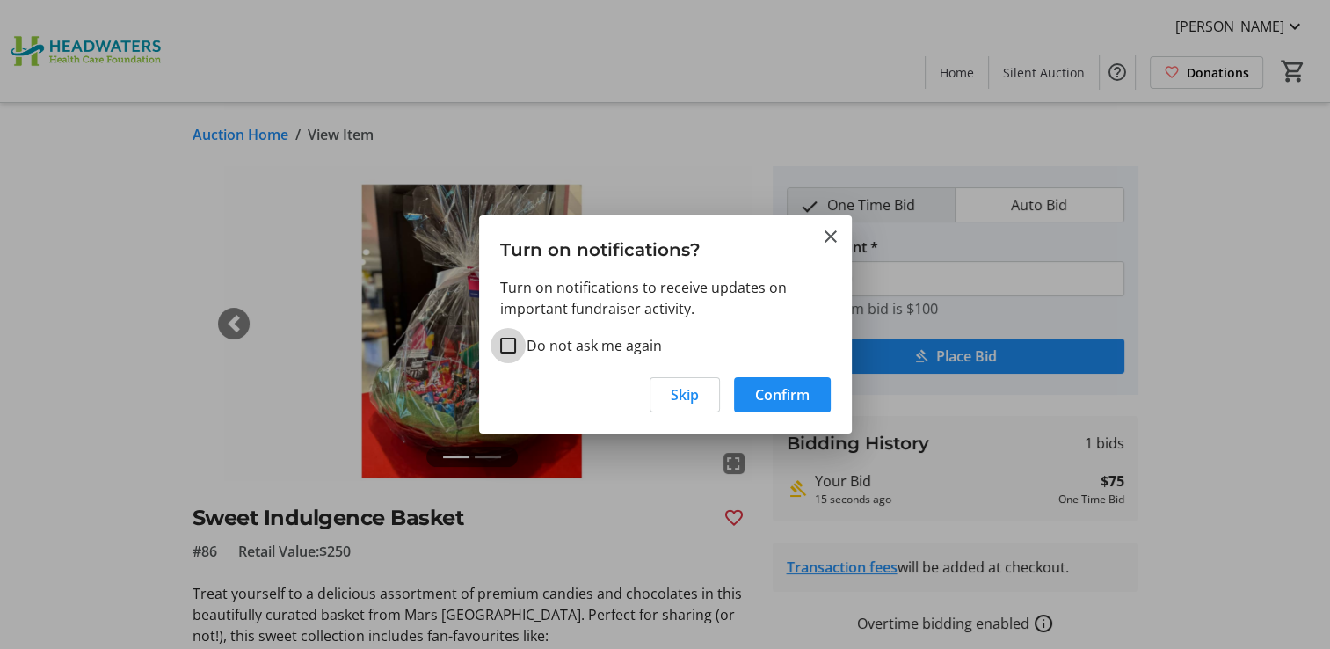
click at [503, 343] on input "Do not ask me again" at bounding box center [508, 346] width 16 height 16
checkbox input "true"
click at [762, 397] on span "Confirm" at bounding box center [782, 394] width 55 height 21
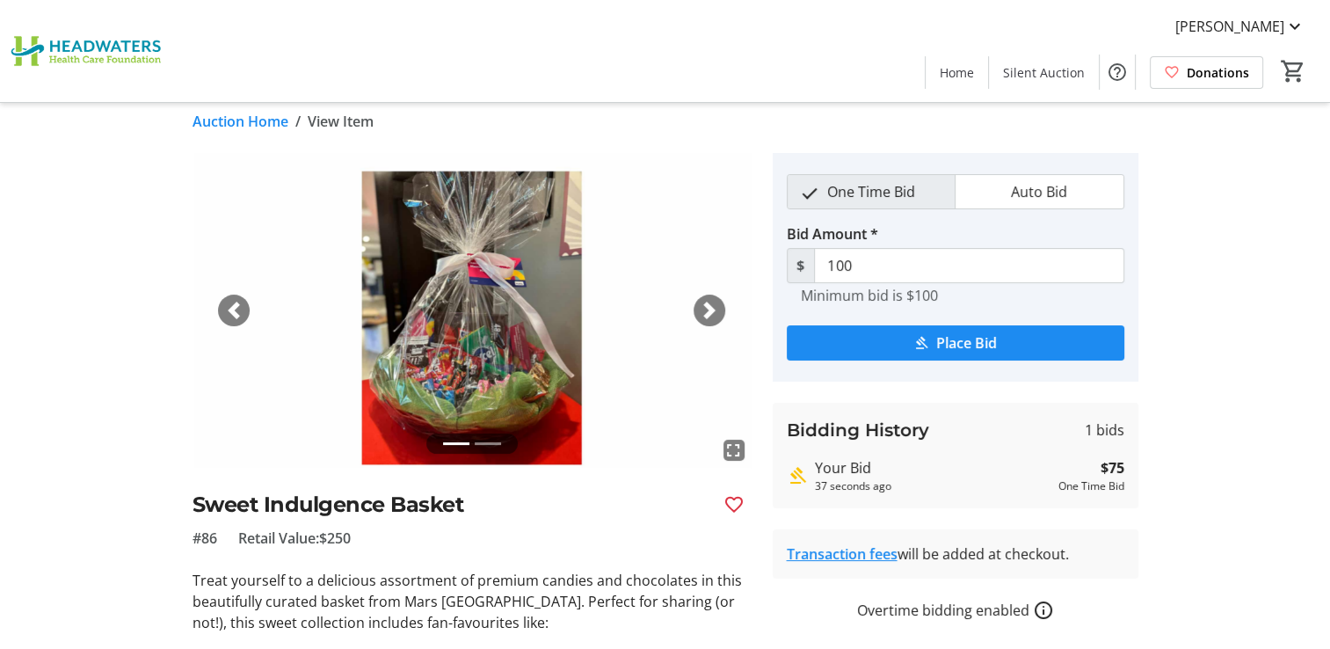
scroll to position [0, 0]
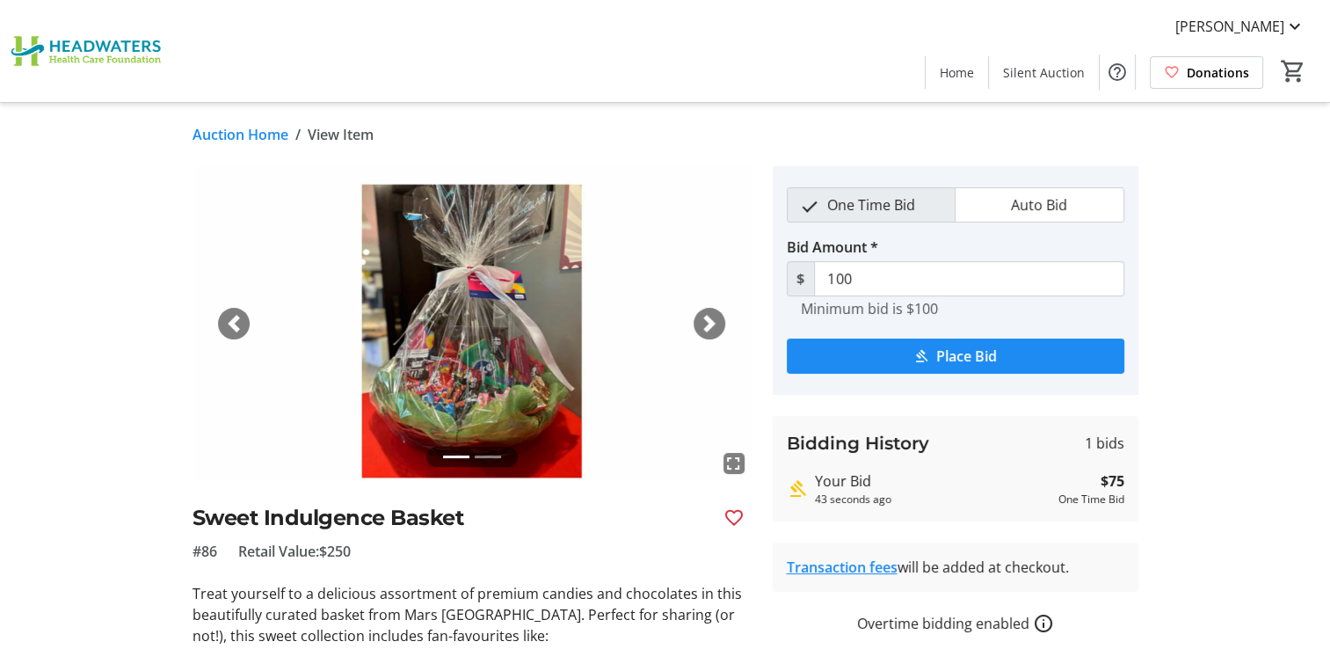
click at [228, 135] on link "Auction Home" at bounding box center [241, 134] width 96 height 21
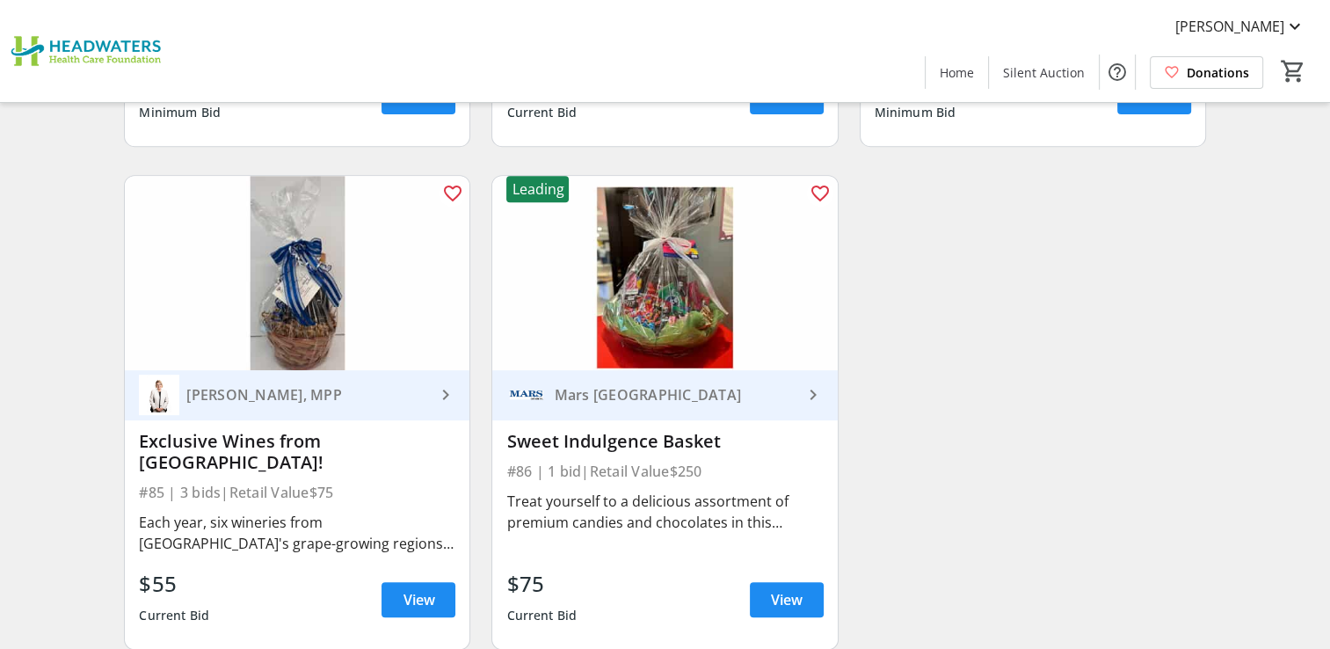
scroll to position [14003, 0]
